Goal: Navigation & Orientation: Find specific page/section

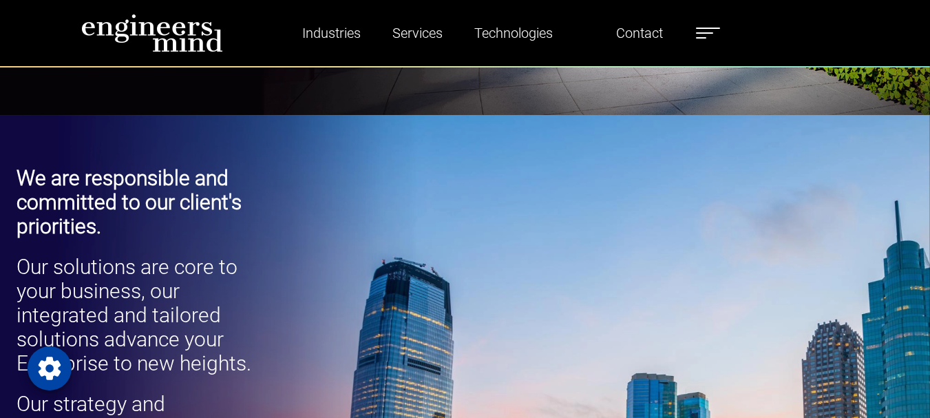
scroll to position [1858, 0]
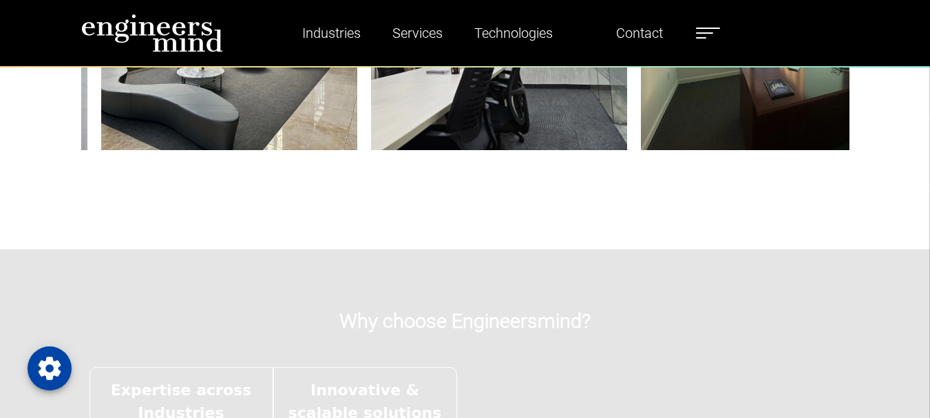
click at [712, 37] on label at bounding box center [708, 33] width 24 height 18
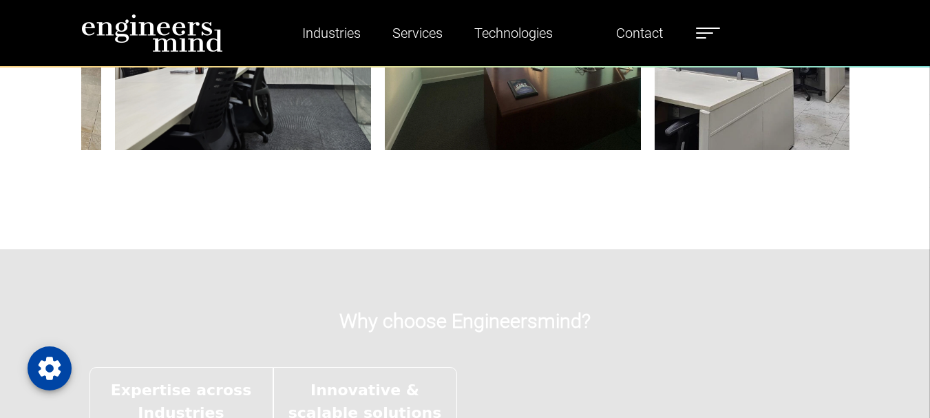
scroll to position [1853, 0]
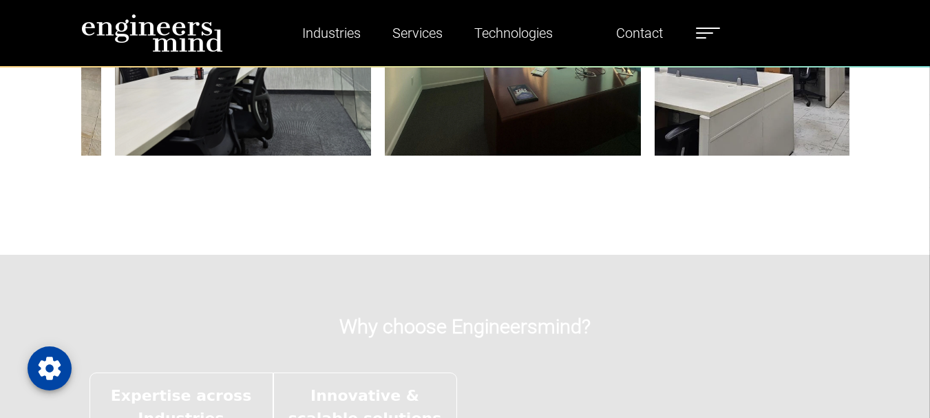
click at [710, 30] on label at bounding box center [708, 33] width 24 height 18
